Goal: Transaction & Acquisition: Subscribe to service/newsletter

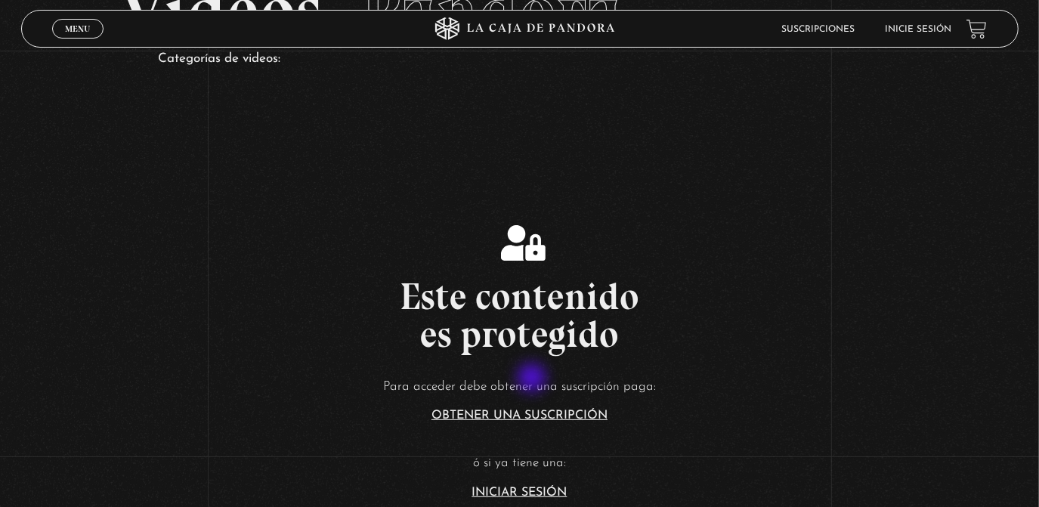
scroll to position [114, 0]
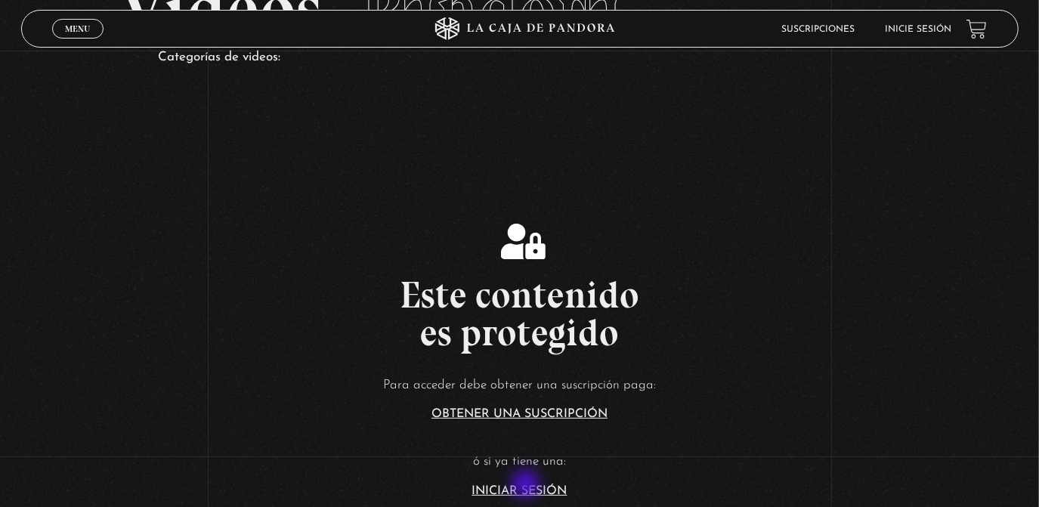
click at [528, 486] on link "Iniciar Sesión" at bounding box center [519, 491] width 95 height 12
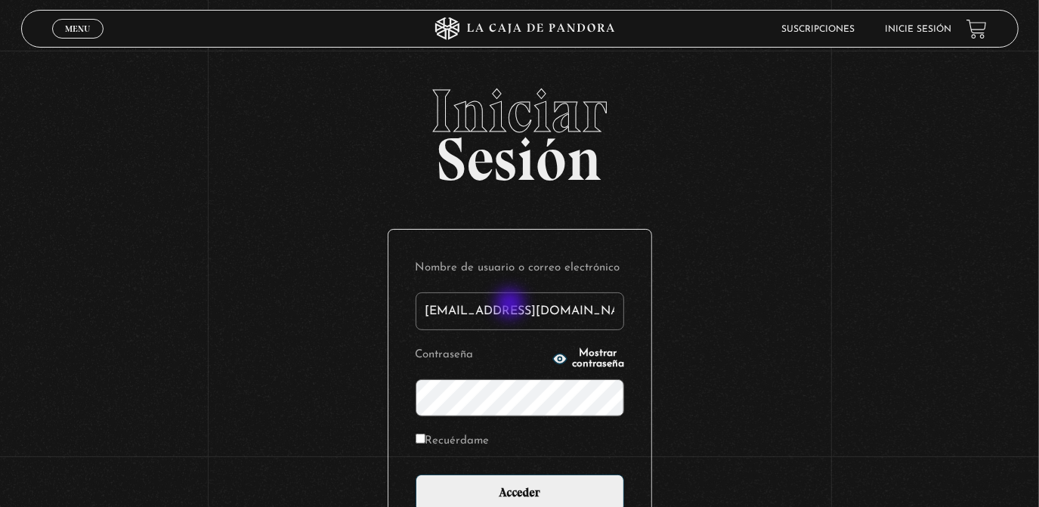
type input "[EMAIL_ADDRESS][DOMAIN_NAME]"
click at [416, 475] on input "Acceder" at bounding box center [520, 494] width 209 height 38
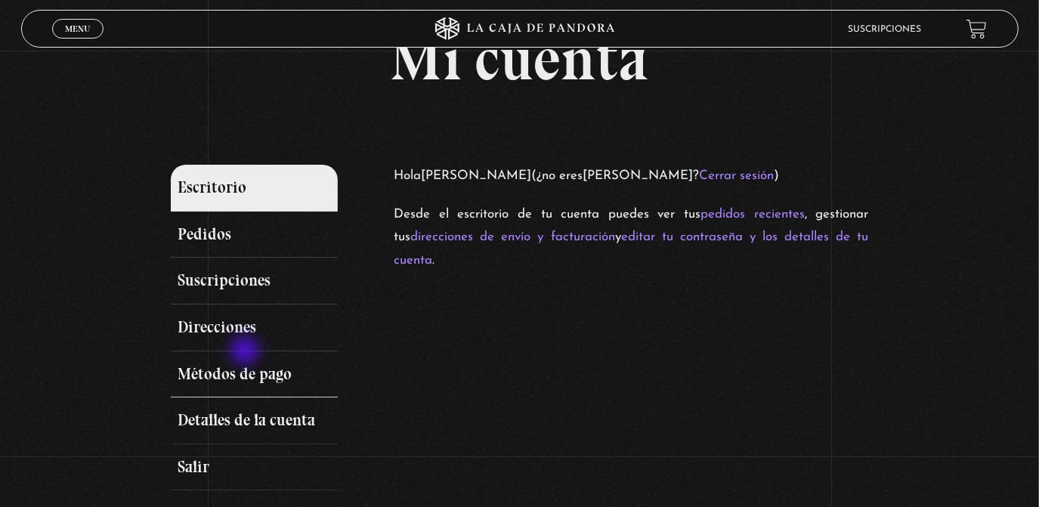
scroll to position [114, 0]
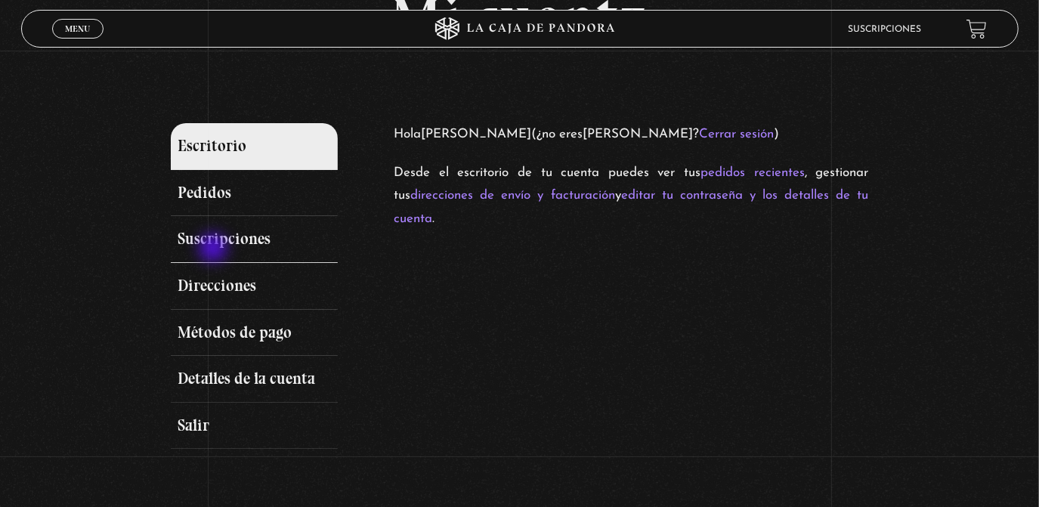
click at [223, 237] on link "Suscripciones" at bounding box center [255, 239] width 168 height 47
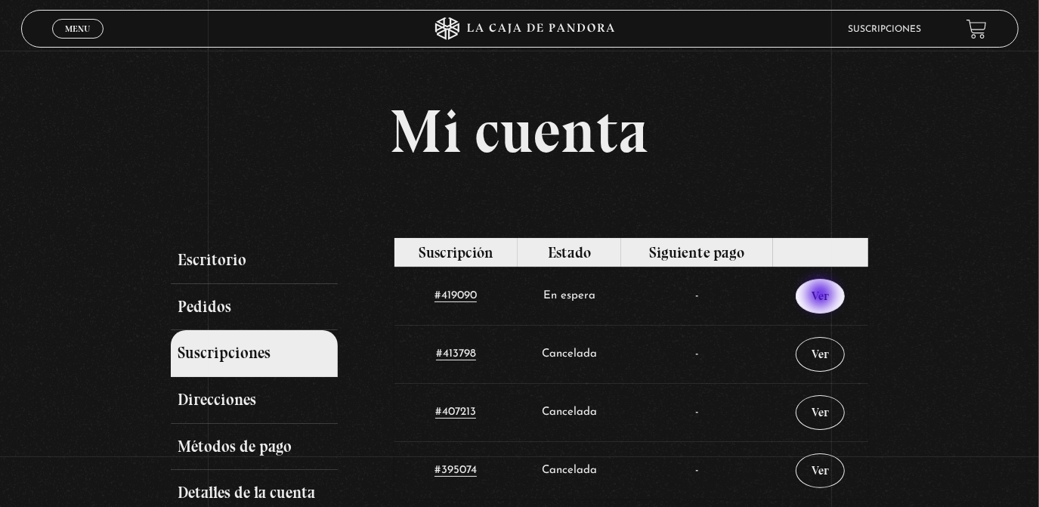
click at [822, 296] on link "Ver" at bounding box center [820, 296] width 49 height 35
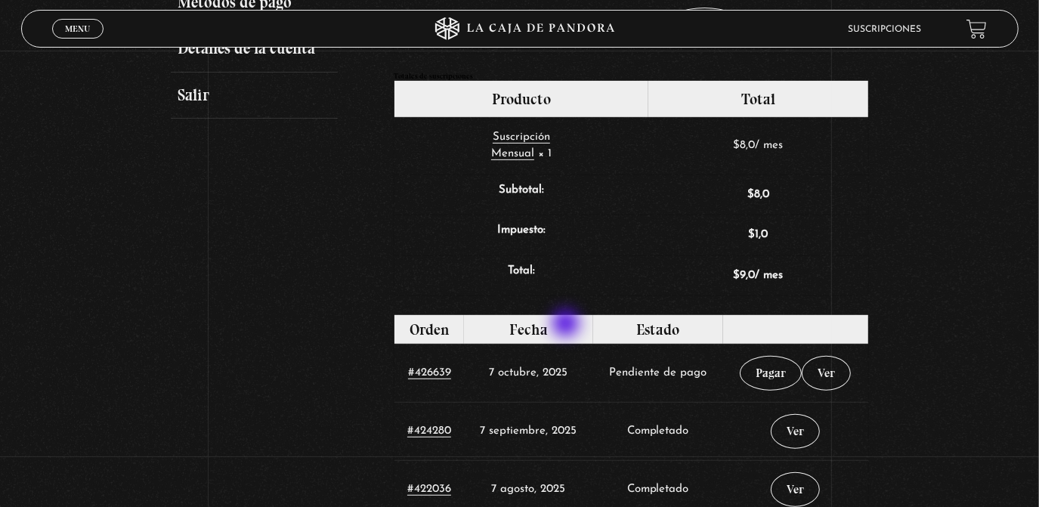
scroll to position [457, 0]
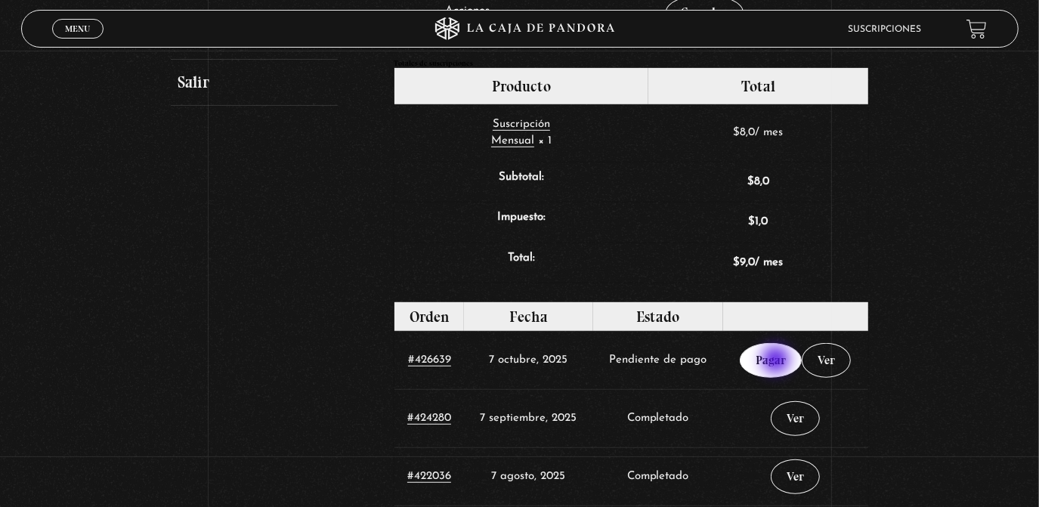
click at [778, 361] on link "Pagar" at bounding box center [771, 360] width 62 height 35
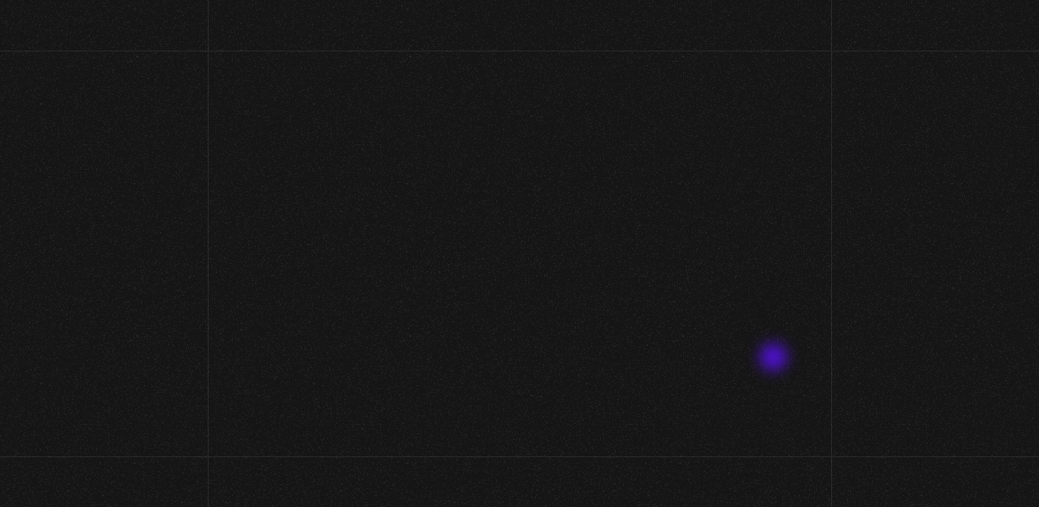
select select "CR-SJ"
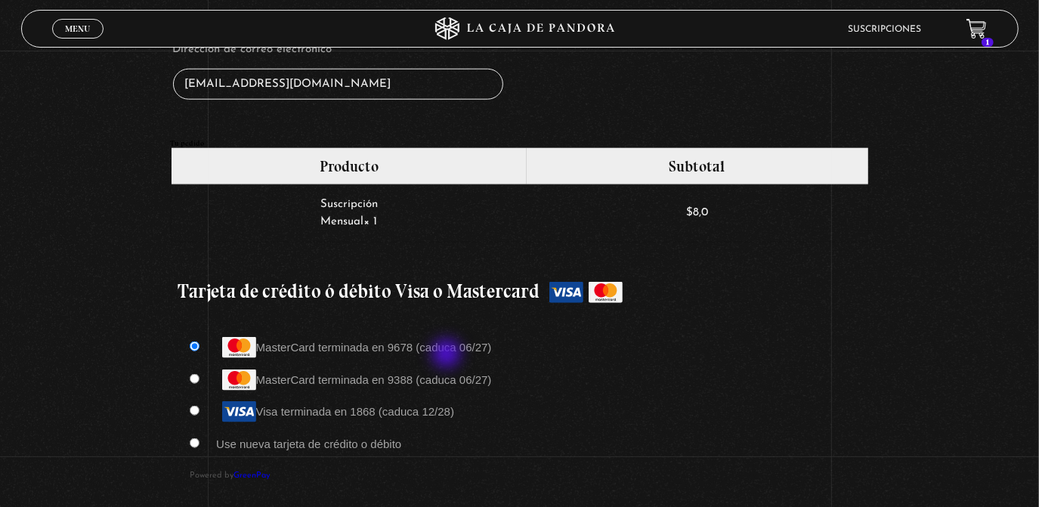
scroll to position [1144, 0]
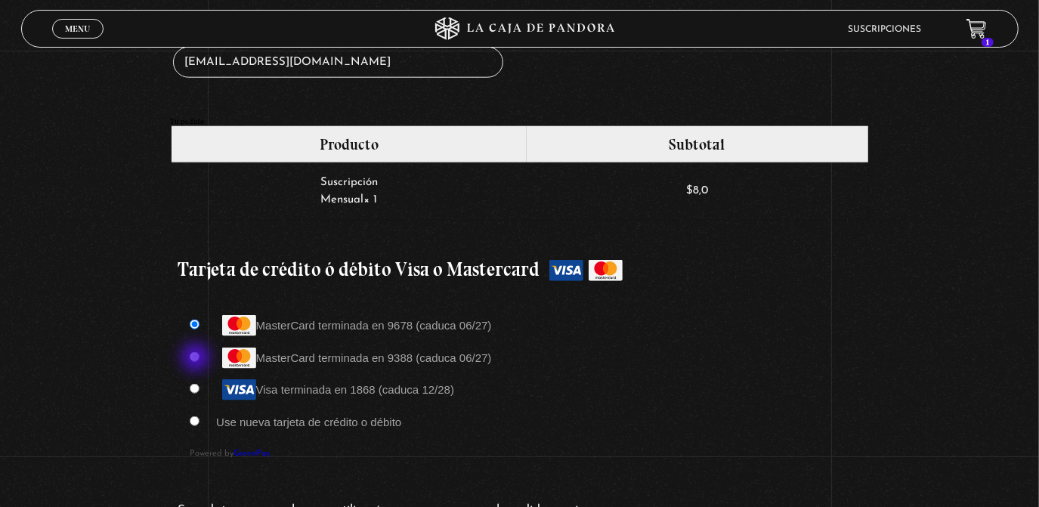
click at [197, 384] on input "Visa terminada en 1868 (caduca 12/28)" at bounding box center [195, 389] width 10 height 10
radio input "true"
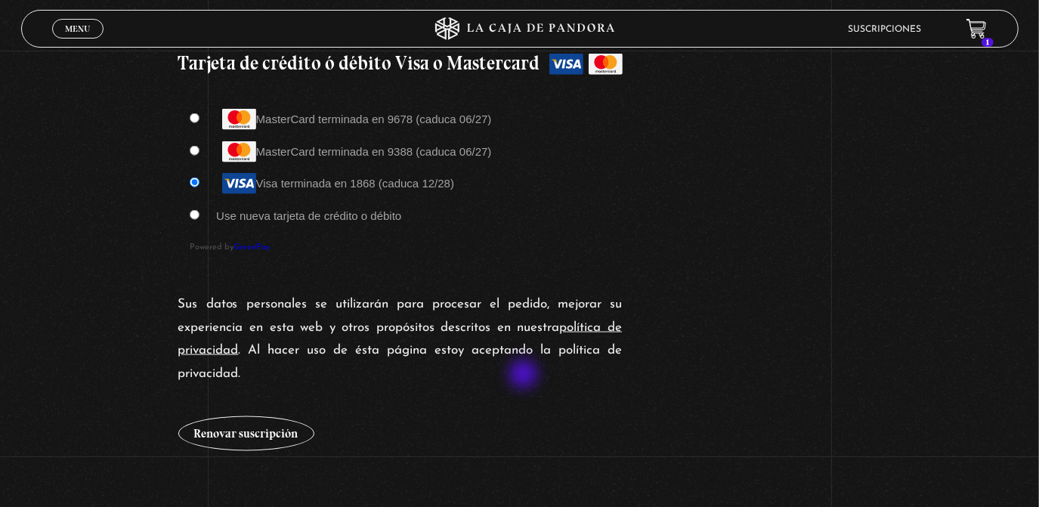
scroll to position [1397, 0]
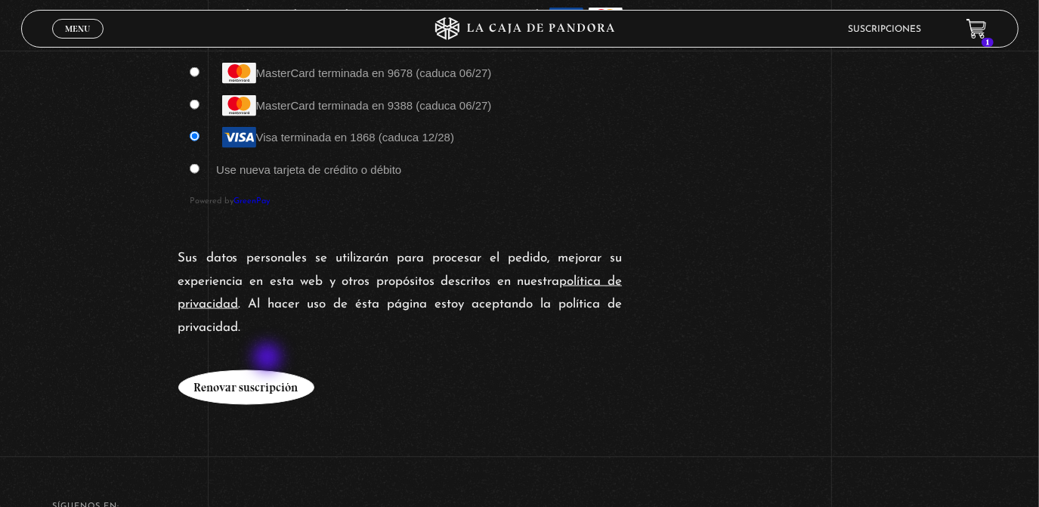
click at [269, 370] on button "Renovar suscripción" at bounding box center [246, 387] width 136 height 35
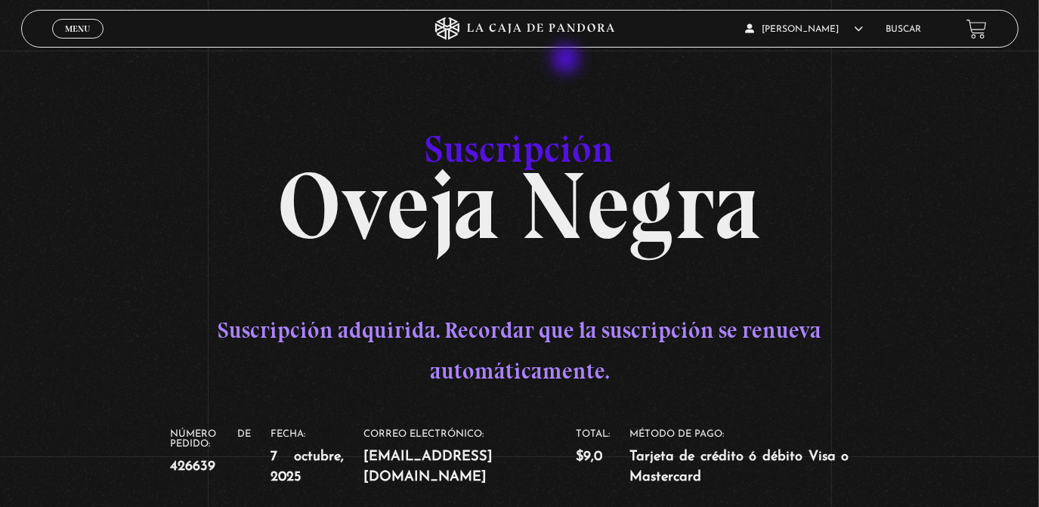
click at [546, 33] on icon at bounding box center [520, 28] width 312 height 23
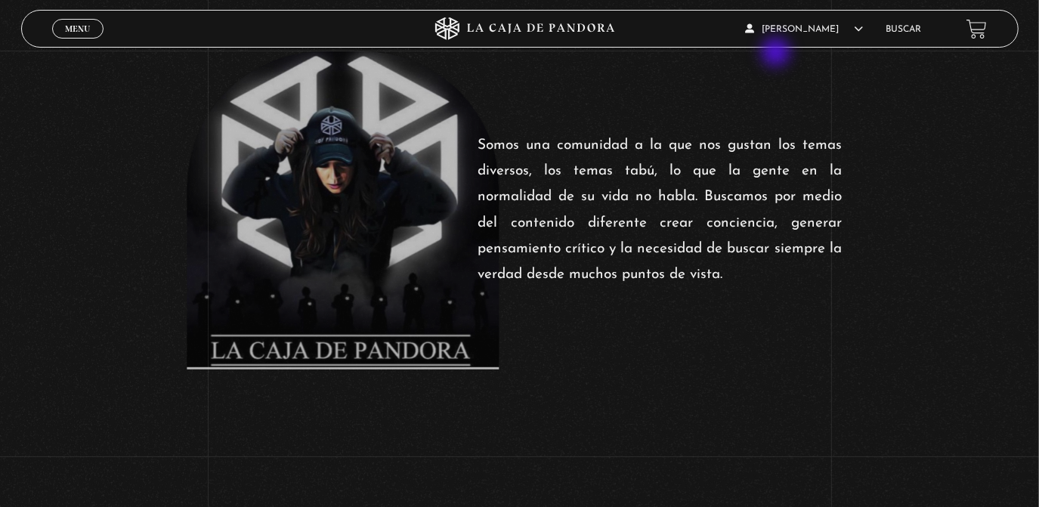
scroll to position [549, 0]
click at [78, 31] on span "Menu" at bounding box center [77, 28] width 25 height 9
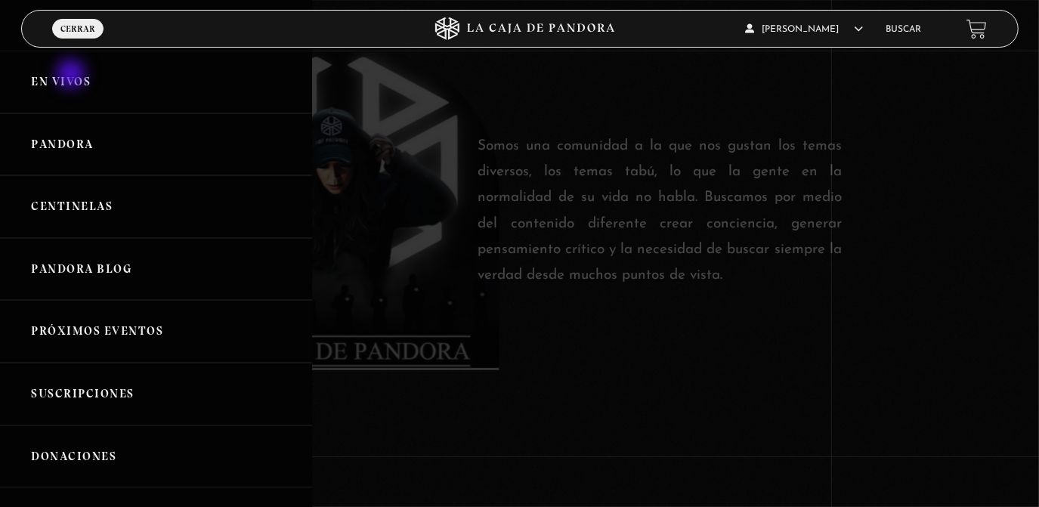
click at [67, 79] on link "En vivos" at bounding box center [156, 82] width 312 height 63
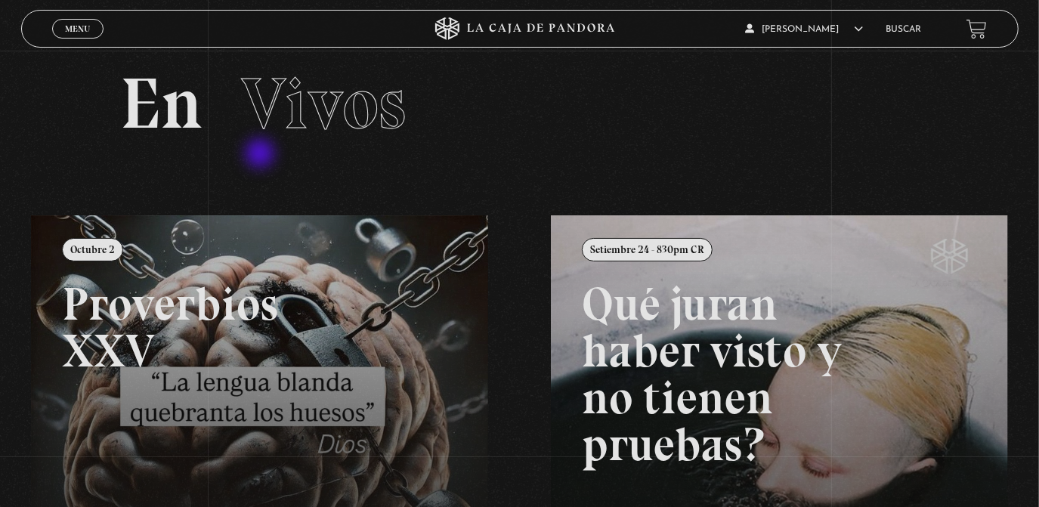
scroll to position [91, 0]
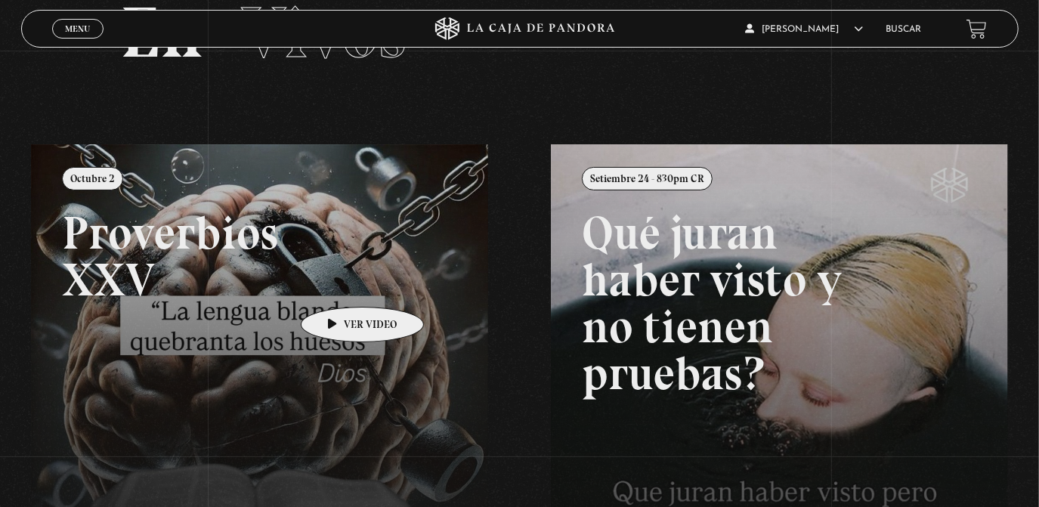
click at [338, 284] on link at bounding box center [550, 397] width 1039 height 507
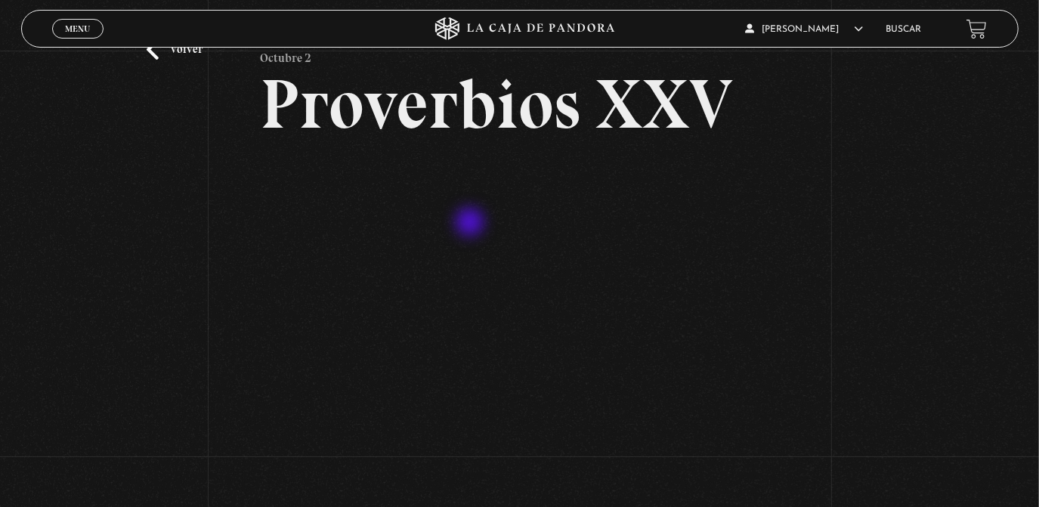
scroll to position [68, 0]
